Goal: Transaction & Acquisition: Purchase product/service

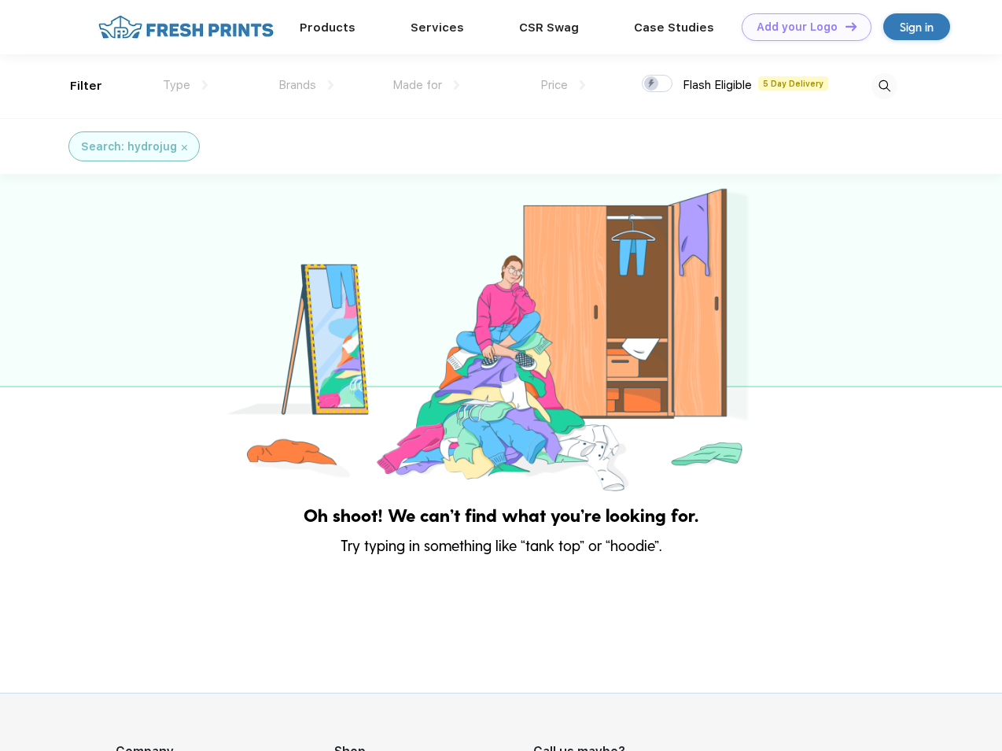
click at [801, 27] on link "Add your Logo Design Tool" at bounding box center [807, 27] width 130 height 28
click at [0, 0] on div "Design Tool" at bounding box center [0, 0] width 0 height 0
click at [844, 26] on link "Add your Logo Design Tool" at bounding box center [807, 27] width 130 height 28
click at [76, 86] on div "Filter" at bounding box center [86, 86] width 32 height 18
click at [186, 85] on span "Type" at bounding box center [177, 85] width 28 height 14
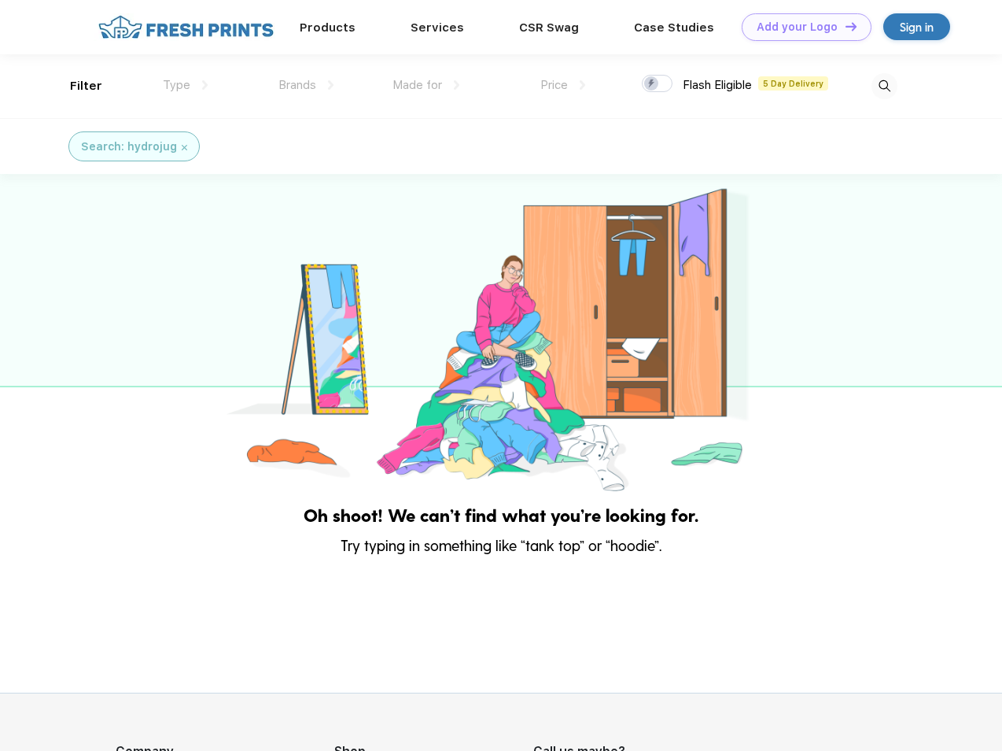
click at [306, 85] on span "Brands" at bounding box center [298, 85] width 38 height 14
click at [426, 85] on span "Made for" at bounding box center [418, 85] width 50 height 14
click at [563, 85] on span "Price" at bounding box center [555, 85] width 28 height 14
click at [658, 84] on div at bounding box center [657, 83] width 31 height 17
click at [652, 84] on input "checkbox" at bounding box center [647, 79] width 10 height 10
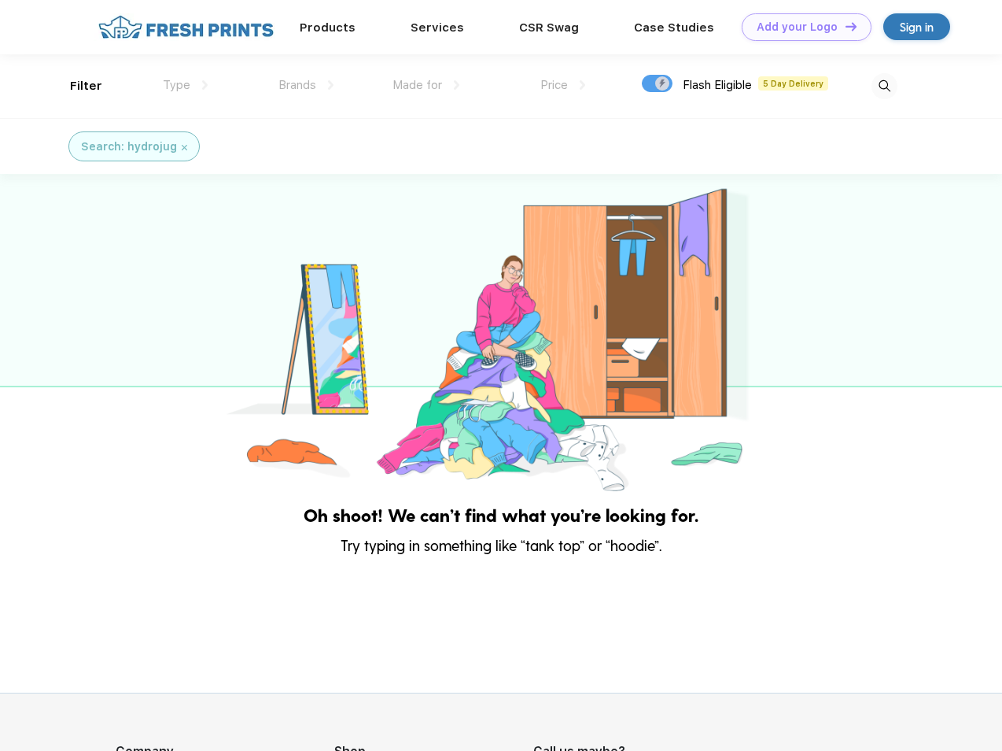
click at [884, 86] on img at bounding box center [885, 86] width 26 height 26
